Goal: Task Accomplishment & Management: Manage account settings

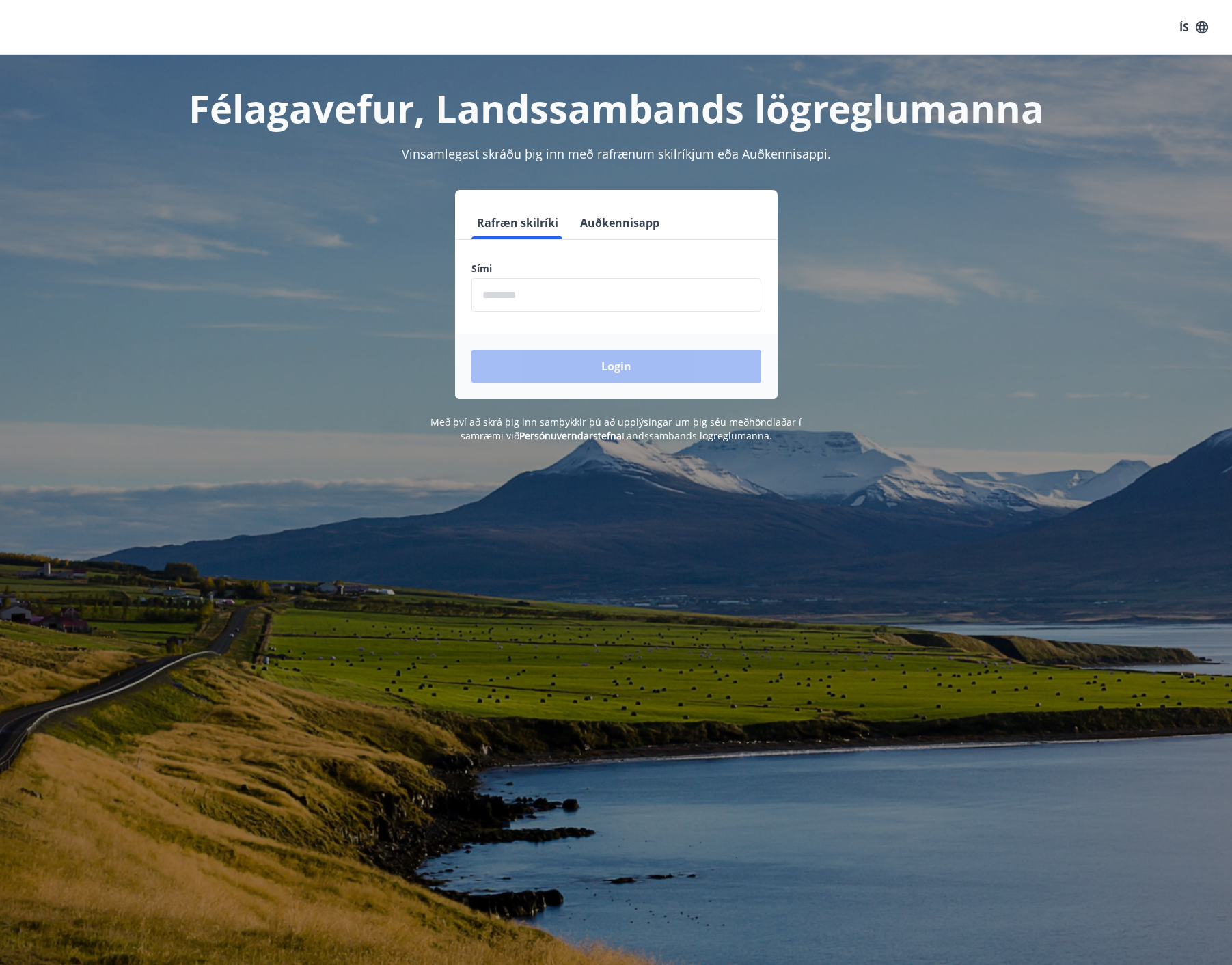
click at [538, 293] on input "phone" at bounding box center [616, 295] width 290 height 34
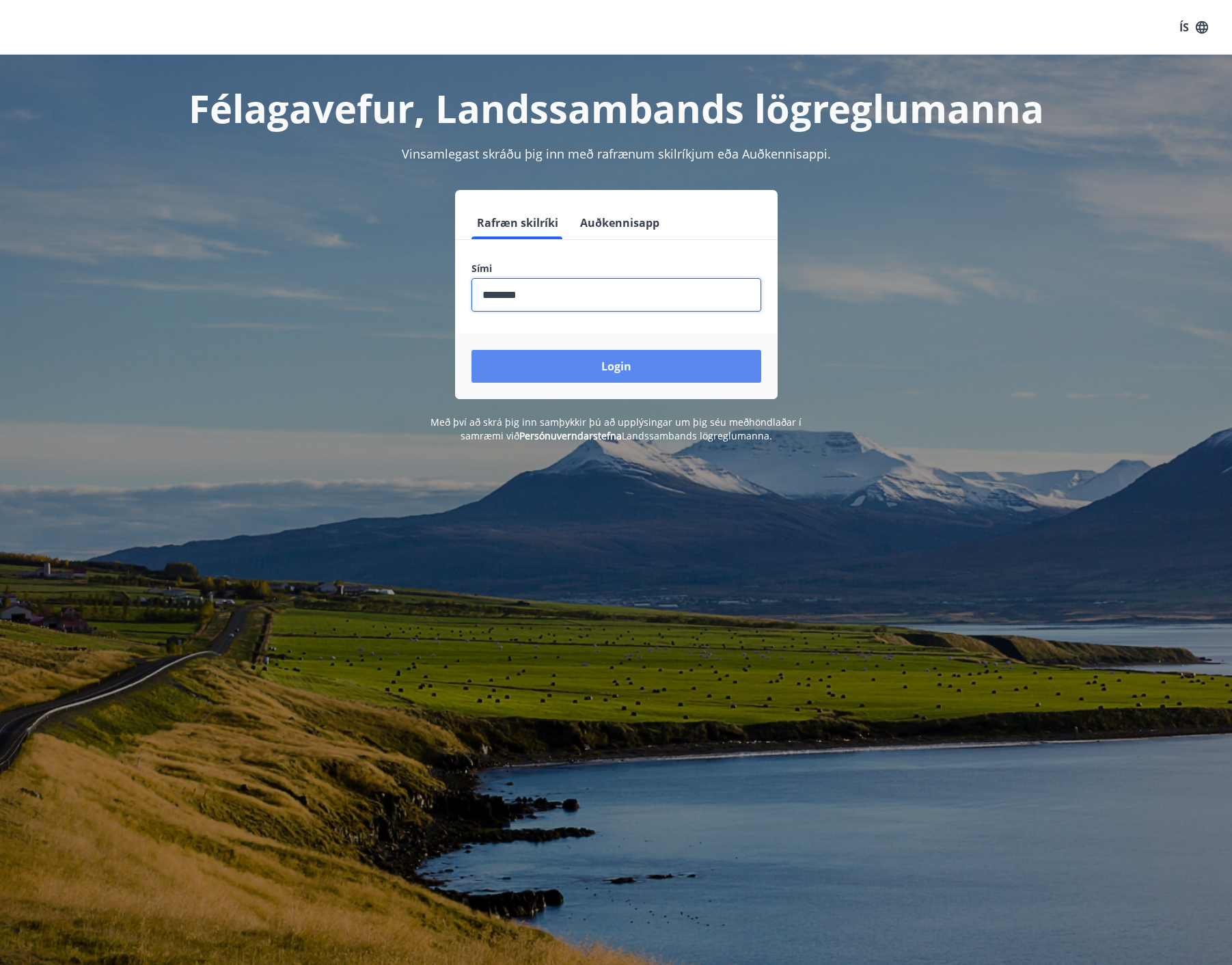
type input "********"
click at [611, 370] on button "Login" at bounding box center [616, 365] width 290 height 33
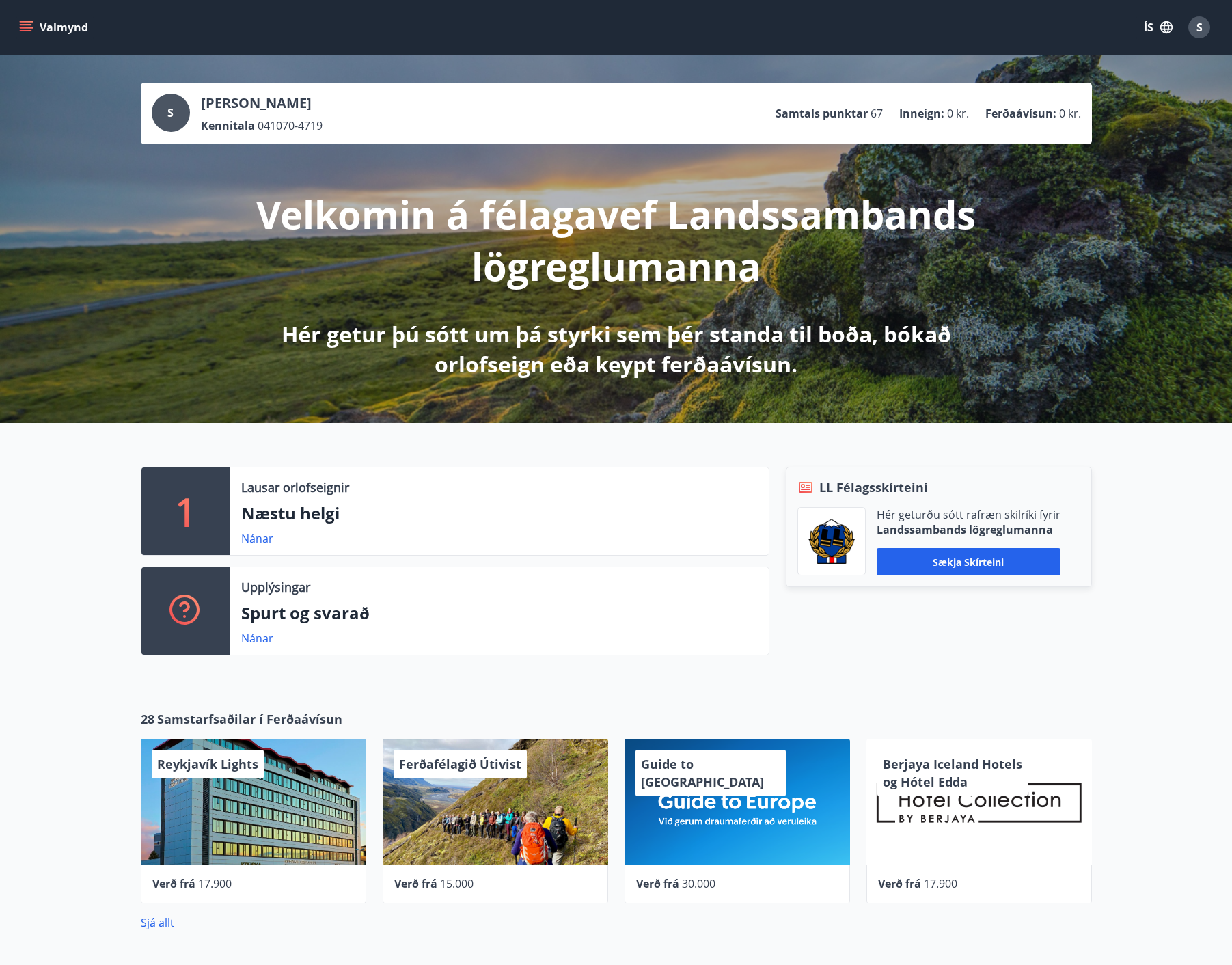
click at [1024, 114] on p "Ferðaávísun :" at bounding box center [1021, 113] width 71 height 15
click at [27, 24] on icon "menu" at bounding box center [26, 25] width 12 height 2
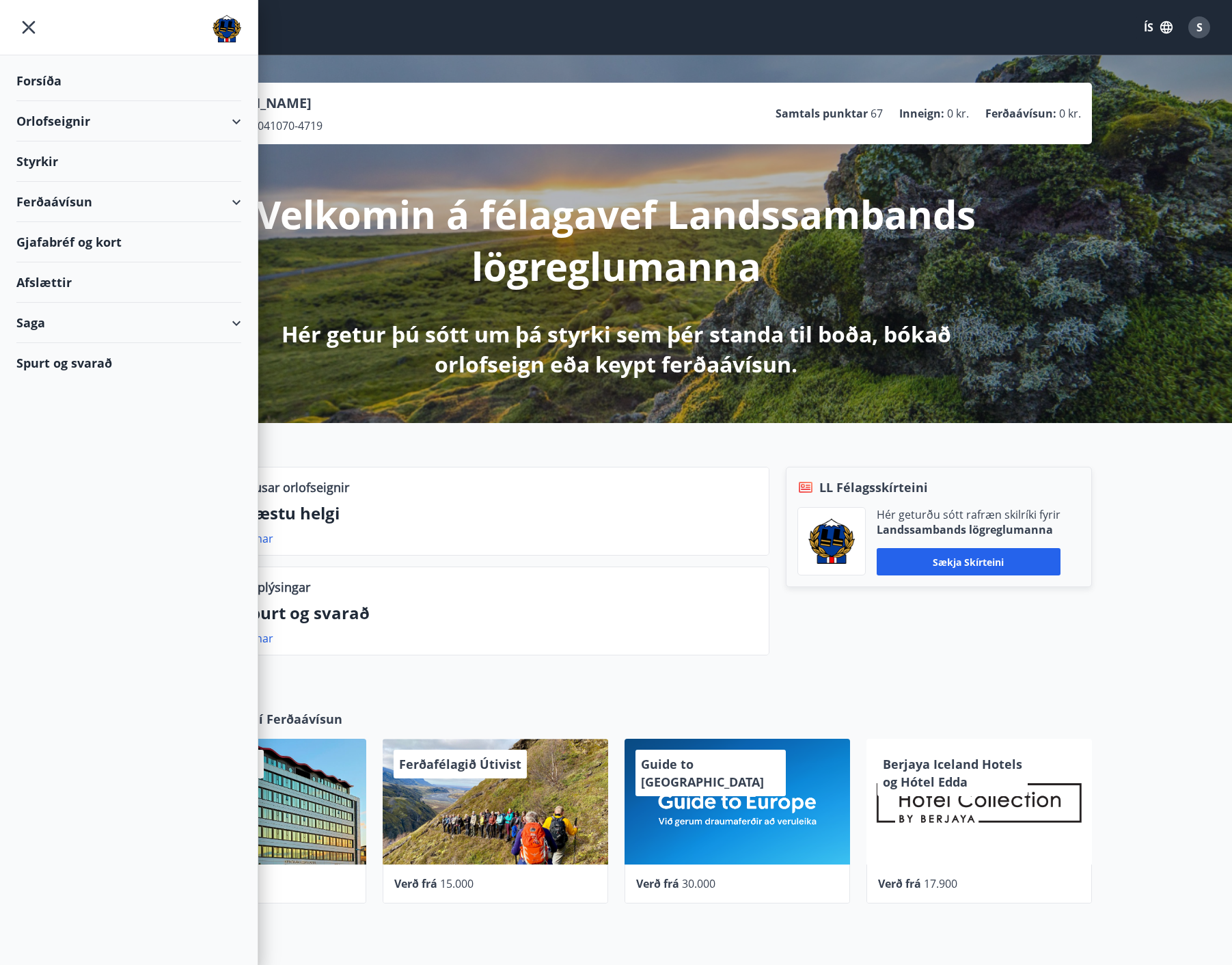
click at [109, 245] on div "Gjafabréf og kort" at bounding box center [128, 241] width 224 height 40
